Goal: Task Accomplishment & Management: Manage account settings

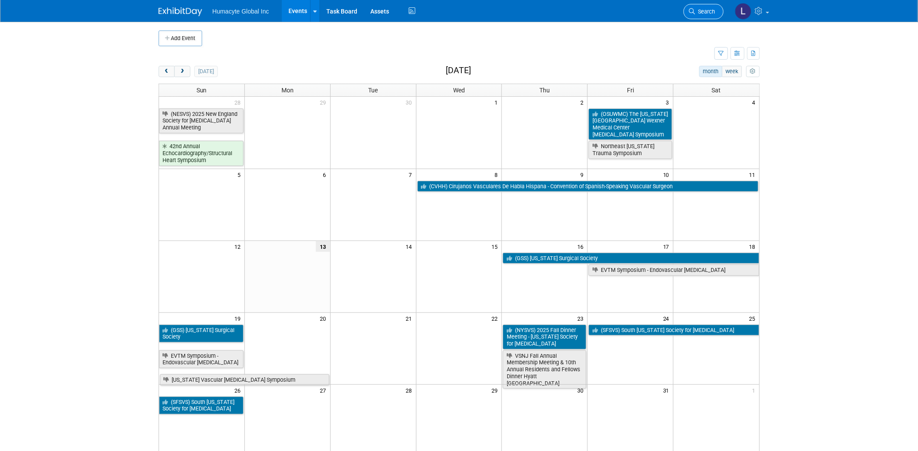
click at [705, 10] on span "Search" at bounding box center [706, 11] width 20 height 7
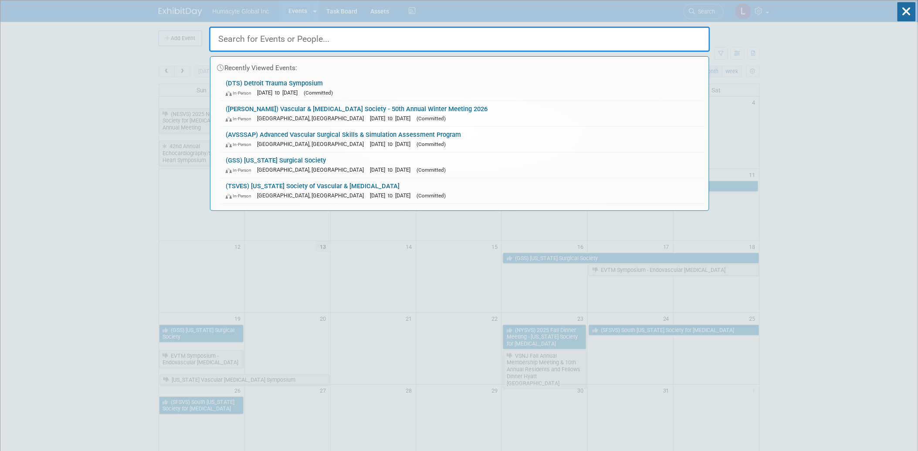
click at [356, 42] on input "text" at bounding box center [459, 39] width 501 height 25
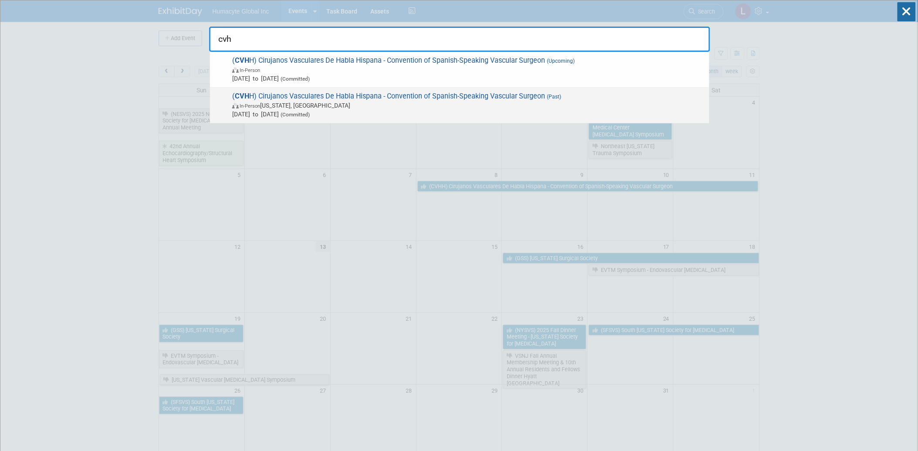
type input "cvh"
click at [315, 107] on span "In-Person Washington, DC" at bounding box center [468, 105] width 473 height 9
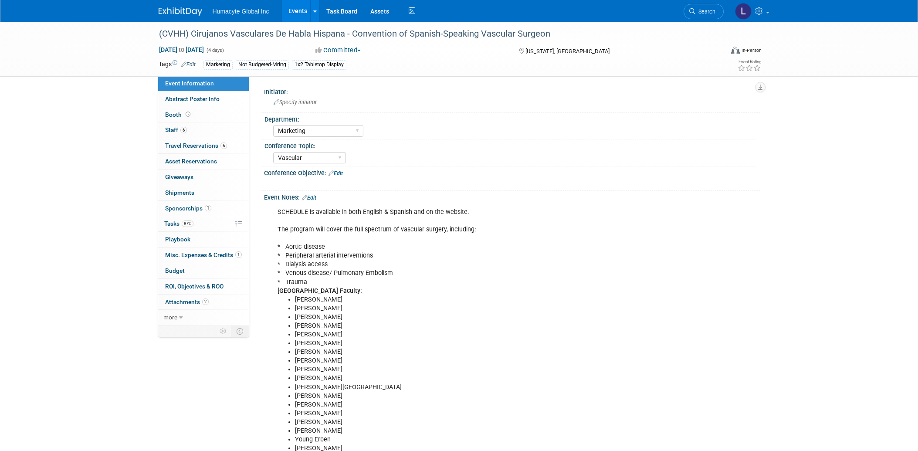
select select "Marketing"
select select "Vascular"
select select "Northeast"
click at [184, 206] on span "Sponsorships 1" at bounding box center [188, 208] width 46 height 7
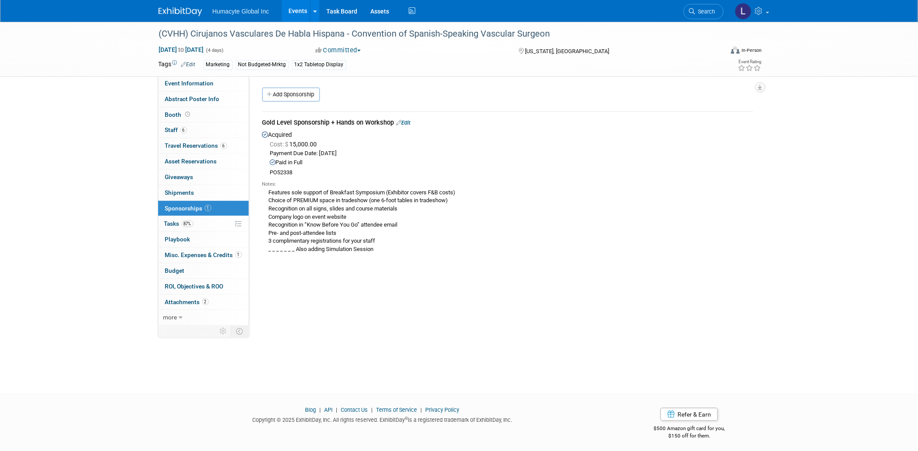
click at [409, 123] on link "Edit" at bounding box center [404, 122] width 14 height 7
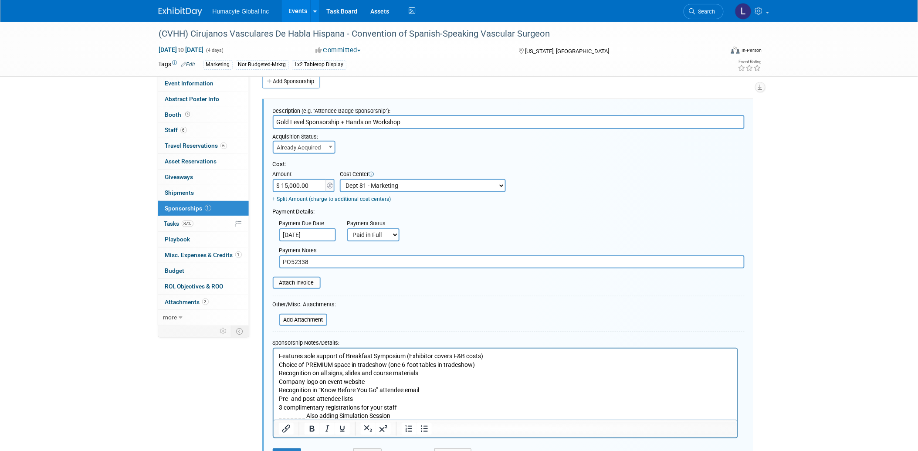
click at [493, 235] on div "Payment Due Date [DATE] Payment Status Not Paid Yet Partially Paid Paid in Full…" at bounding box center [508, 228] width 485 height 25
click at [367, 199] on link "+ Split Amount (charge to additional cost centers)" at bounding box center [332, 199] width 119 height 6
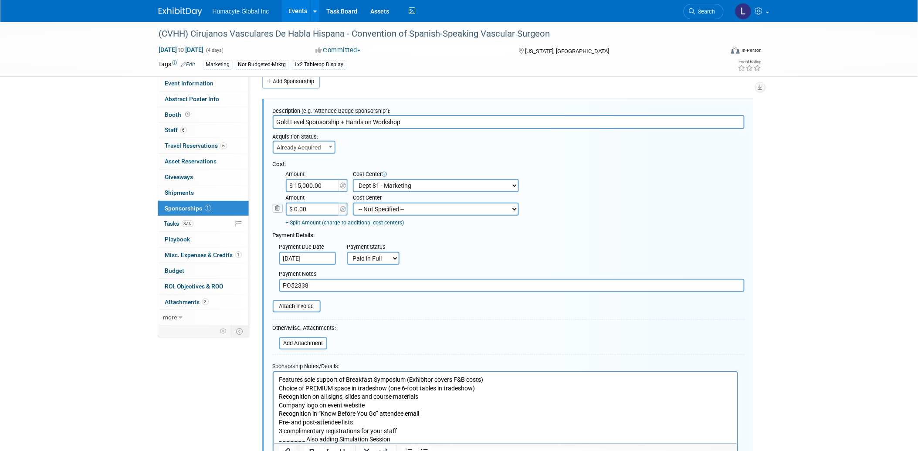
click at [377, 206] on select "-- Not Specified -- Dept 10 - Clinical Dept 11 - Clinical Ops Dept 12 - Medical…" at bounding box center [436, 209] width 166 height 13
select select "18966164"
click at [353, 203] on select "-- Not Specified -- Dept 10 - Clinical Dept 11 - Clinical Ops Dept 12 - Medical…" at bounding box center [436, 209] width 166 height 13
click at [428, 251] on div "Payment Due Date [DATE] Payment Status Not Paid Yet Partially Paid Paid in Full…" at bounding box center [508, 252] width 485 height 25
click at [317, 207] on input "$ 0.00" at bounding box center [313, 209] width 54 height 13
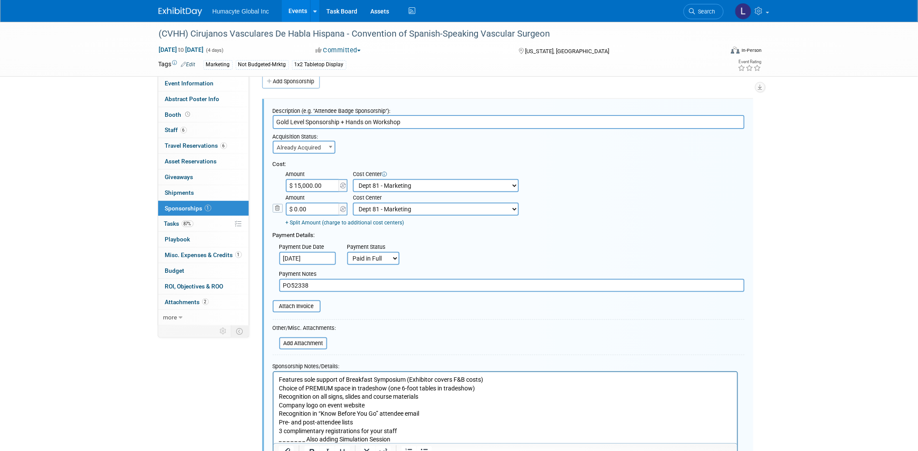
drag, startPoint x: 323, startPoint y: 205, endPoint x: 247, endPoint y: 205, distance: 76.3
click at [247, 205] on div "Event Information Event Info Abstract Poster Info Abstract Poster Info Booth Bo…" at bounding box center [459, 252] width 615 height 486
type input "$ 6,548.85"
click at [468, 256] on div "Payment Due Date [DATE] Payment Status Not Paid Yet Partially Paid Paid in Full…" at bounding box center [508, 252] width 485 height 25
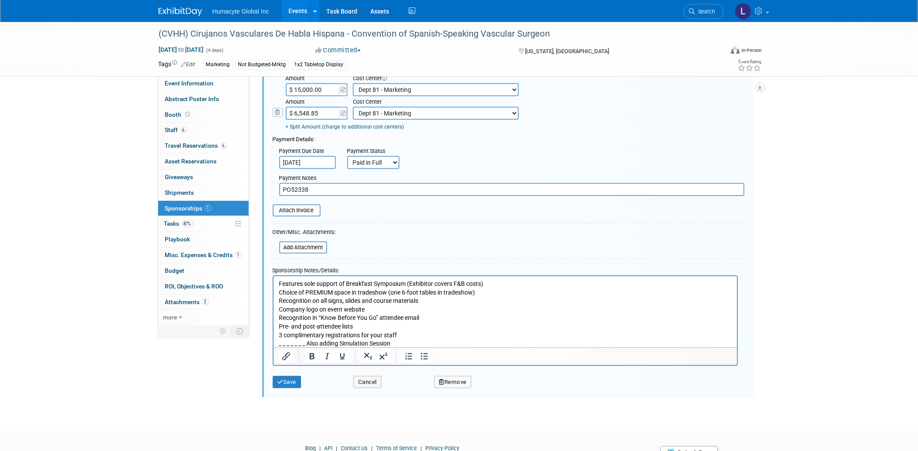
scroll to position [110, 0]
click at [306, 292] on p "Features sole support of Breakfast Symposium (Exhibitor covers F&B costs) Choic…" at bounding box center [506, 313] width 454 height 68
drag, startPoint x: 278, startPoint y: 284, endPoint x: 338, endPoint y: 287, distance: 60.6
click at [338, 287] on body "Features sole support of Breakfast Symposium (Exhibitor covers F&B costs) Choic…" at bounding box center [505, 313] width 455 height 68
click at [585, 294] on p "Features sole support of Breakfast Symposium (Exhibitor covers F&B costs) Choic…" at bounding box center [506, 313] width 454 height 68
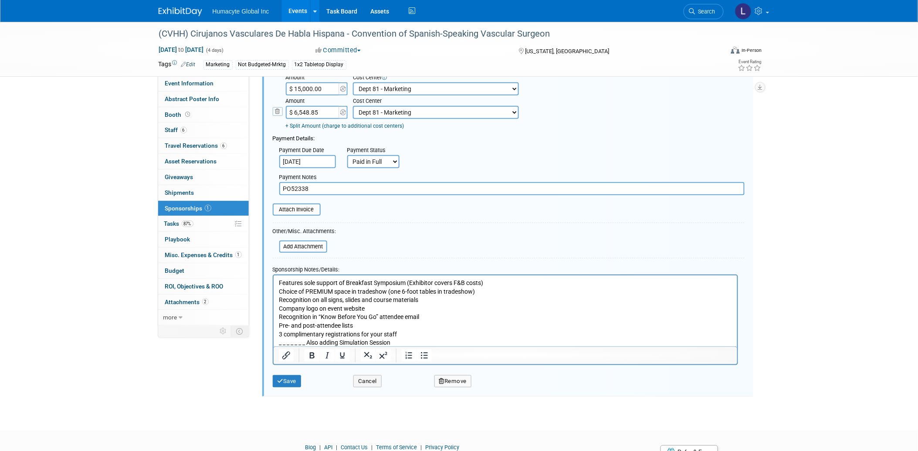
click at [279, 297] on p "Features sole support of Breakfast Symposium (Exhibitor covers F&B costs) Choic…" at bounding box center [506, 313] width 454 height 68
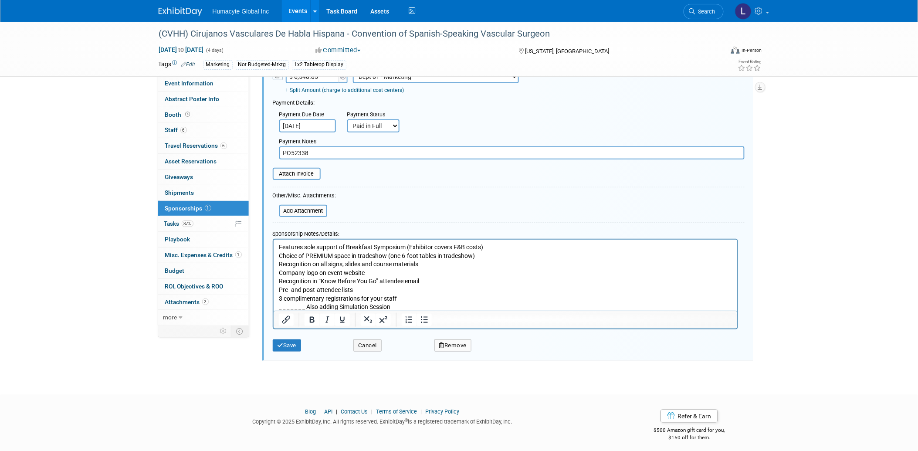
scroll to position [146, 0]
drag, startPoint x: 407, startPoint y: 304, endPoint x: 300, endPoint y: 300, distance: 107.3
click at [300, 300] on p "Features sole support of Breakfast Symposium (Exhibitor covers F&B costs) Choic…" at bounding box center [506, 277] width 454 height 68
click at [438, 300] on p "Features sole support of Breakfast Symposium (Exhibitor covers F&B costs) Choic…" at bounding box center [506, 277] width 454 height 68
click at [488, 262] on p "Features sole support of Breakfast Symposium (Exhibitor covers F&B costs) Choic…" at bounding box center [506, 277] width 454 height 68
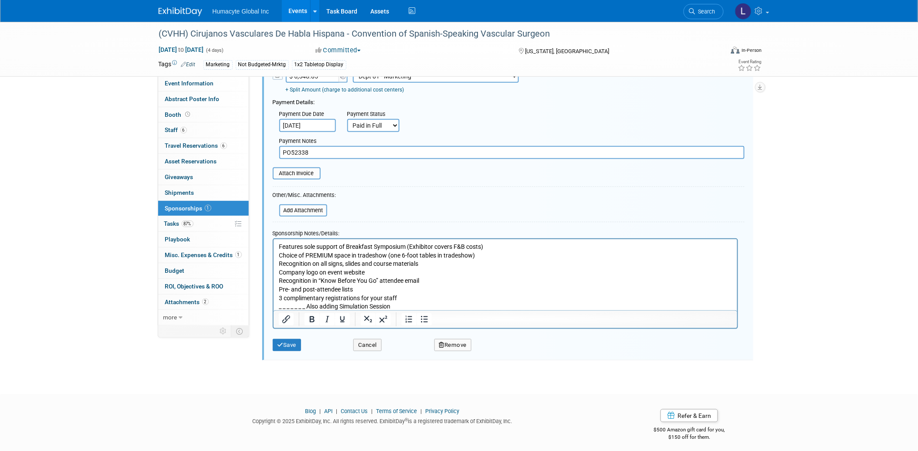
click at [420, 302] on p "Features sole support of Breakfast Symposium (Exhibitor covers F&B costs) Choic…" at bounding box center [506, 277] width 454 height 68
drag, startPoint x: 408, startPoint y: 306, endPoint x: 390, endPoint y: 304, distance: 17.5
click at [390, 304] on p "Features sole support of Breakfast Symposium (Exhibitor covers F&B costs) Choic…" at bounding box center [506, 277] width 454 height 68
click at [316, 293] on p "Features sole support of Breakfast Symposium (Exhibitor covers F&B costs) Choic…" at bounding box center [506, 277] width 454 height 68
click at [278, 299] on body "Features sole support of Breakfast Symposium (Exhibitor covers F&B costs) Choic…" at bounding box center [505, 277] width 455 height 68
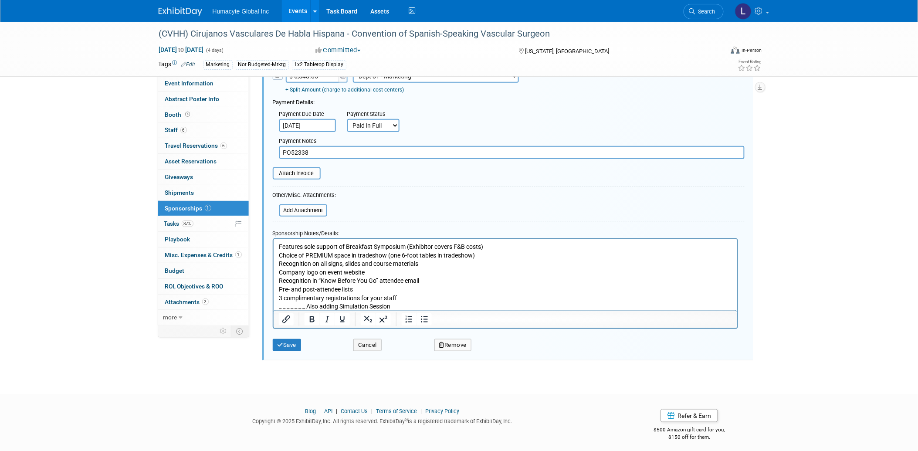
click at [533, 252] on p "Features sole support of Breakfast Symposium (Exhibitor covers F&B costs) Choic…" at bounding box center [506, 277] width 454 height 68
click at [522, 248] on p "Features sole support of Breakfast Symposium (Exhibitor covers F&B costs) Choic…" at bounding box center [506, 277] width 454 height 68
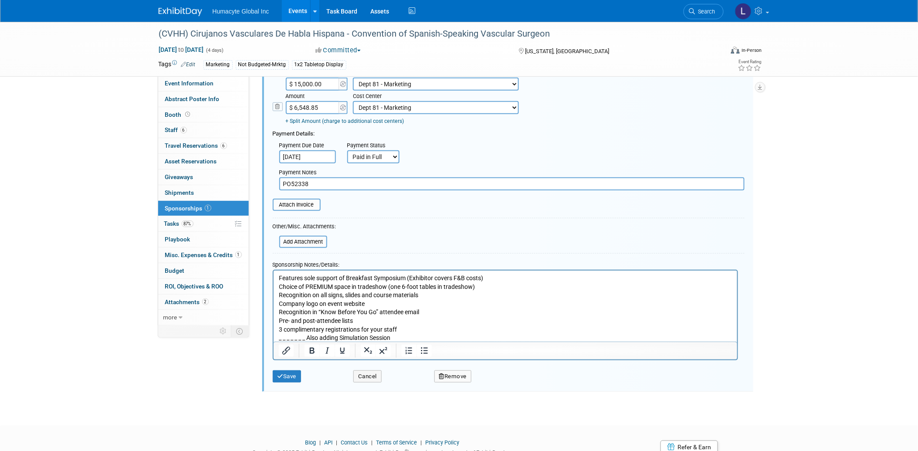
scroll to position [98, 0]
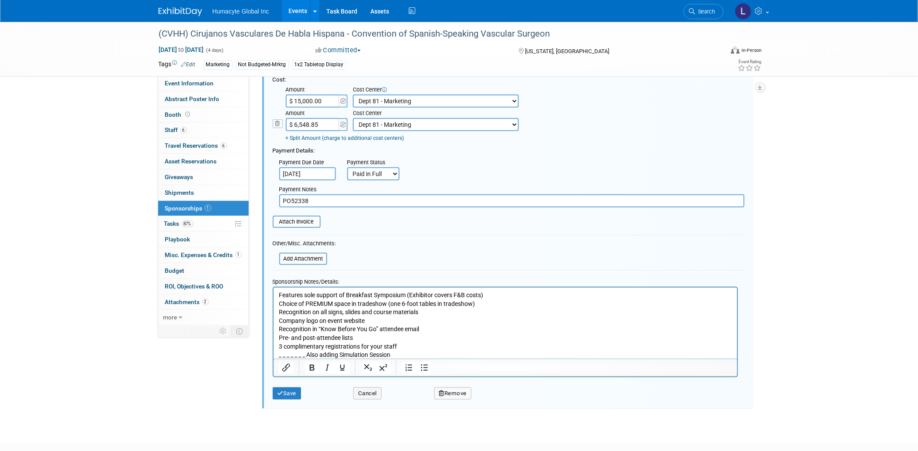
click at [273, 120] on icon at bounding box center [278, 123] width 10 height 9
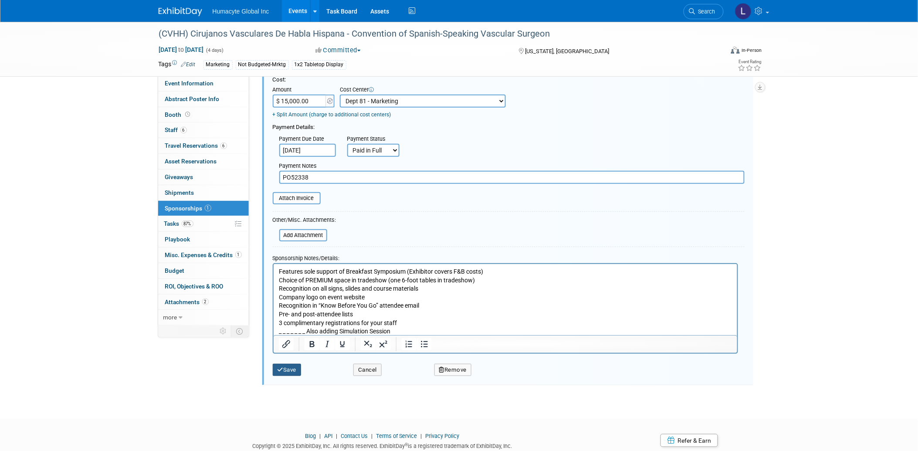
click at [286, 367] on button "Save" at bounding box center [287, 370] width 29 height 12
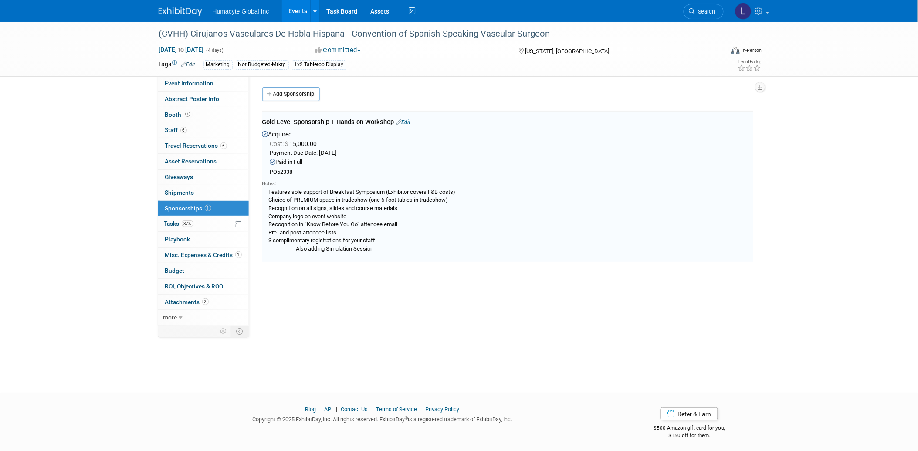
scroll to position [0, 0]
click at [171, 255] on span "Misc. Expenses & Credits 1" at bounding box center [203, 255] width 77 height 7
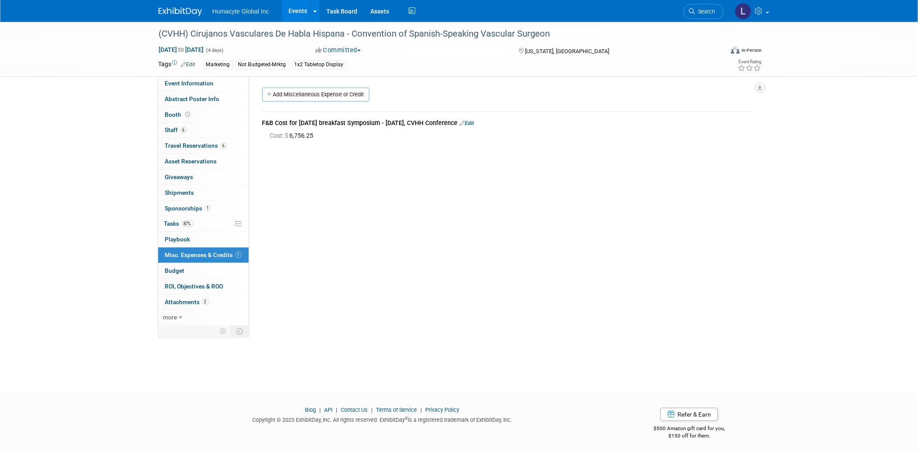
click at [475, 120] on link "Edit" at bounding box center [467, 123] width 14 height 6
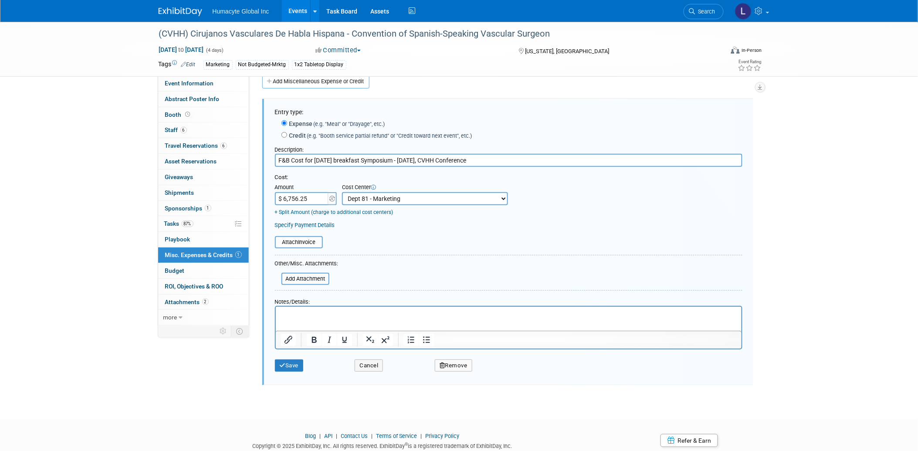
click at [309, 197] on input "$ 6,756.25" at bounding box center [302, 198] width 54 height 13
type input "$ 6,548.85"
click at [360, 279] on form "Entry type: Expense (e.g. "Meal" or "Drayage", etc.) Credit (e.g. "Booth servic…" at bounding box center [509, 242] width 468 height 269
click at [290, 238] on input "file" at bounding box center [270, 242] width 104 height 10
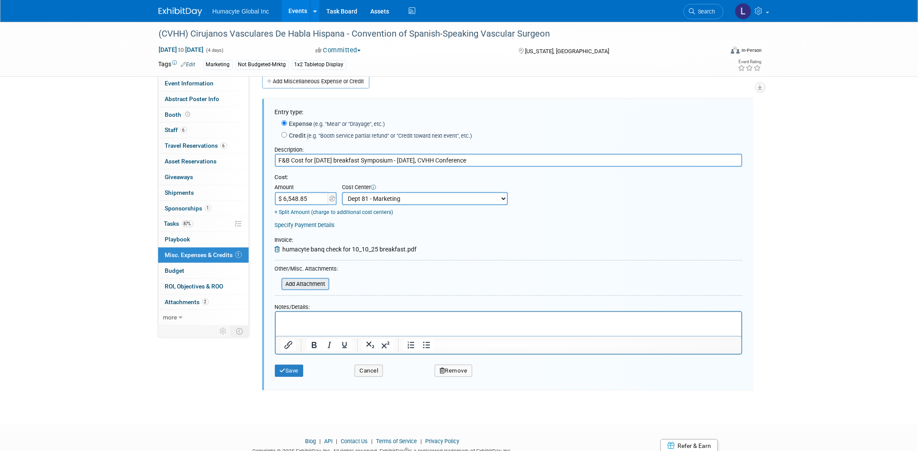
click at [301, 282] on input "file" at bounding box center [277, 284] width 104 height 10
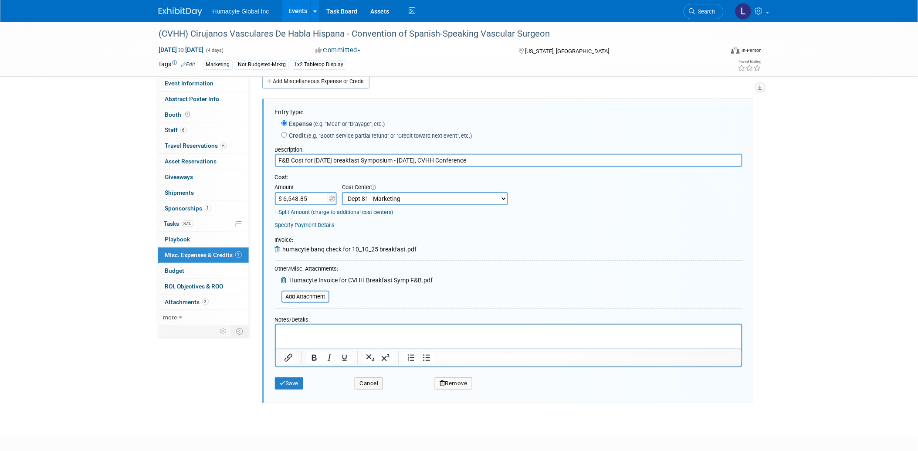
click at [542, 270] on form "Entry type: Expense (e.g. "Meal" or "Drayage", etc.) Credit (e.g. "Booth servic…" at bounding box center [509, 251] width 468 height 286
click at [340, 336] on p "Rich Text Area. Press ALT-0 for help." at bounding box center [509, 332] width 456 height 9
click at [299, 380] on button "Save" at bounding box center [289, 383] width 29 height 12
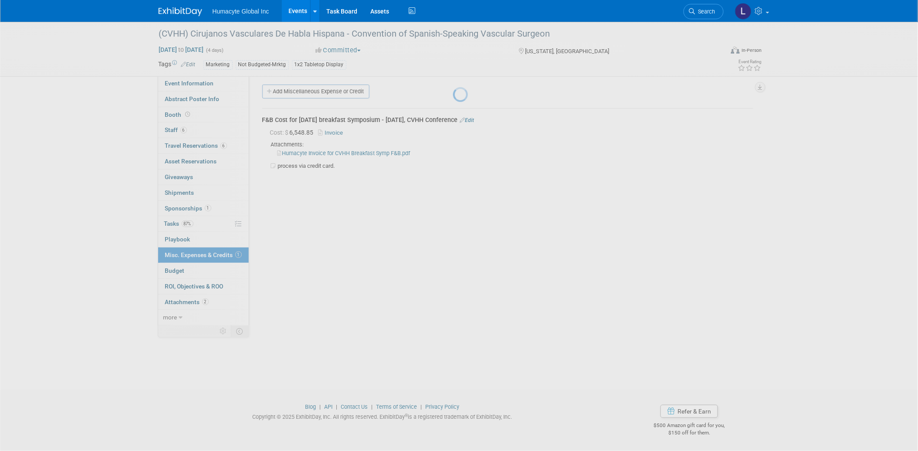
scroll to position [3, 0]
